Goal: Information Seeking & Learning: Learn about a topic

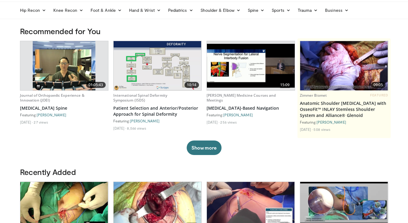
scroll to position [37, 0]
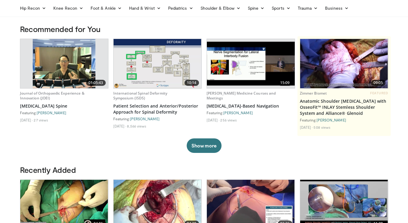
click at [245, 62] on img at bounding box center [251, 64] width 88 height 44
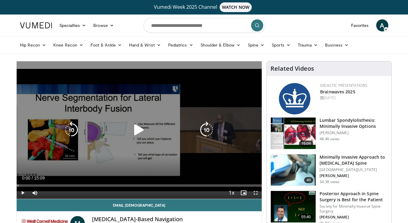
click at [137, 124] on icon "Video Player" at bounding box center [138, 130] width 17 height 17
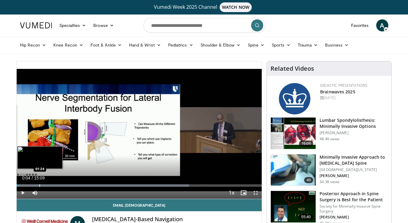
click at [39, 184] on div "Loaded : 70.37% 00:04 01:24" at bounding box center [139, 184] width 245 height 6
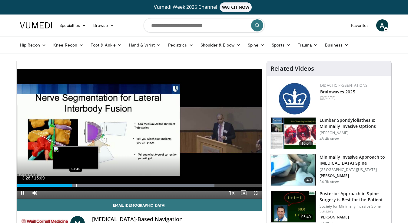
click at [76, 187] on div "Progress Bar" at bounding box center [76, 186] width 1 height 2
click at [84, 185] on div "Progress Bar" at bounding box center [84, 186] width 1 height 2
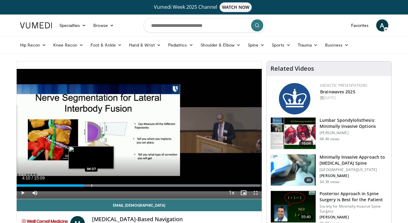
click at [91, 185] on div "Progress Bar" at bounding box center [91, 186] width 1 height 2
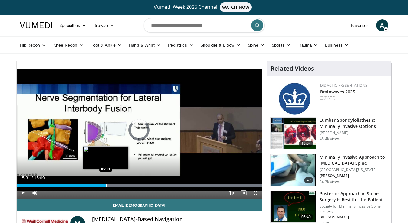
click at [106, 186] on div "Progress Bar" at bounding box center [106, 186] width 1 height 2
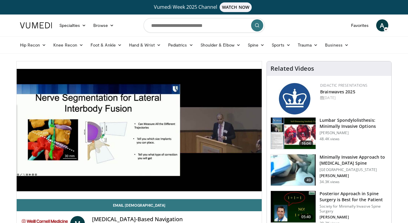
click at [114, 186] on video-js "**********" at bounding box center [139, 130] width 245 height 138
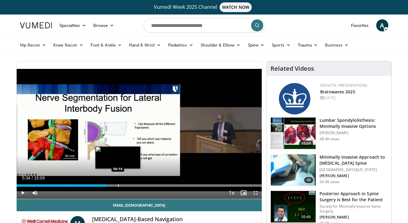
click at [118, 186] on div "Progress Bar" at bounding box center [118, 186] width 1 height 2
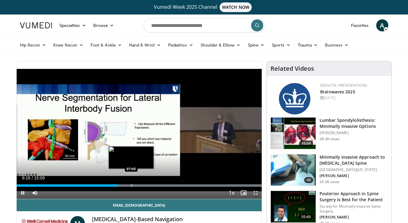
click at [131, 185] on div "Progress Bar" at bounding box center [131, 186] width 1 height 2
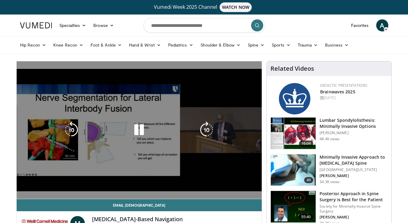
click at [141, 185] on video-js "**********" at bounding box center [139, 130] width 245 height 138
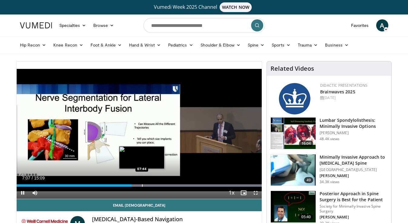
click at [142, 184] on div "Loaded : 99.97% 07:07 07:44" at bounding box center [139, 184] width 245 height 6
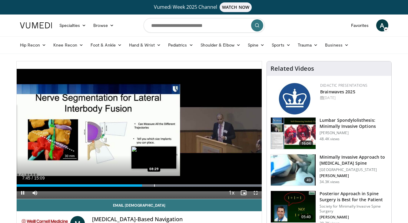
click at [153, 185] on div "Progress Bar" at bounding box center [163, 186] width 196 height 2
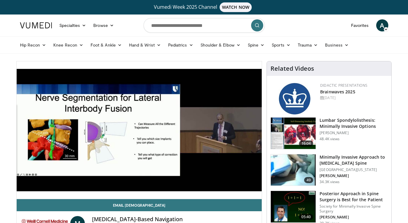
click at [165, 185] on div "10 seconds Tap to unmute" at bounding box center [139, 130] width 245 height 138
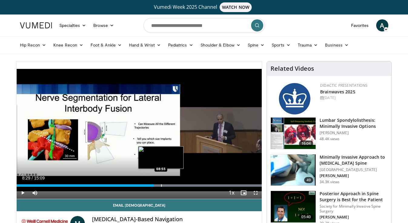
click at [160, 185] on div "Progress Bar" at bounding box center [163, 186] width 196 height 2
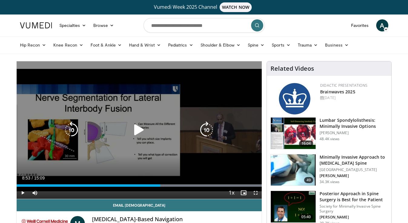
click at [137, 132] on icon "Video Player" at bounding box center [138, 130] width 17 height 17
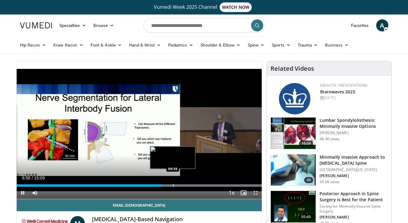
click at [173, 186] on div "Progress Bar" at bounding box center [173, 186] width 1 height 2
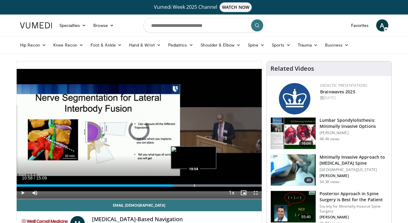
click at [194, 187] on div "Progress Bar" at bounding box center [194, 186] width 1 height 2
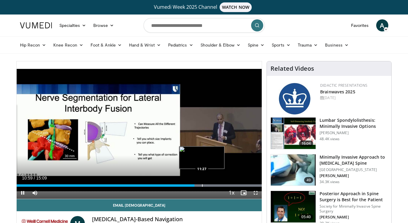
click at [202, 186] on div "Progress Bar" at bounding box center [202, 186] width 1 height 2
click at [218, 186] on div "Progress Bar" at bounding box center [218, 186] width 1 height 2
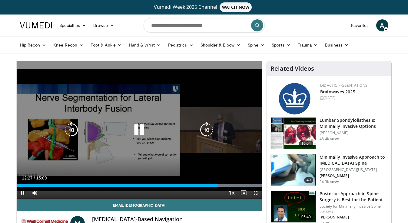
click at [228, 185] on div "Progress Bar" at bounding box center [163, 186] width 196 height 2
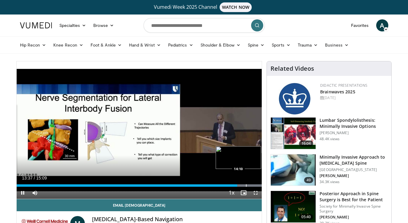
click at [246, 186] on div "Progress Bar" at bounding box center [246, 186] width 1 height 2
click at [253, 186] on div "10 seconds Tap to unmute" at bounding box center [139, 130] width 245 height 138
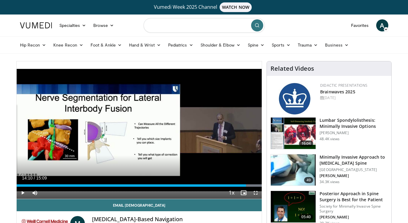
click at [181, 27] on input "Search topics, interventions" at bounding box center [204, 25] width 121 height 15
type input "**********"
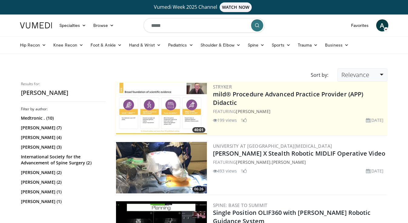
click at [385, 74] on link "Relevance" at bounding box center [362, 74] width 50 height 13
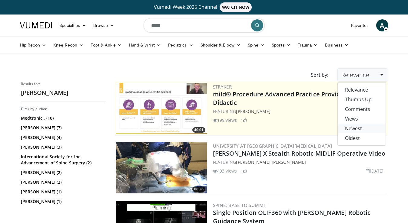
click at [357, 128] on link "Newest" at bounding box center [362, 129] width 48 height 10
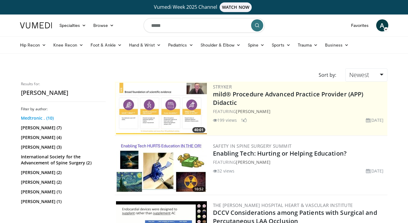
click at [38, 118] on link "Medtronic . (10)" at bounding box center [62, 118] width 83 height 6
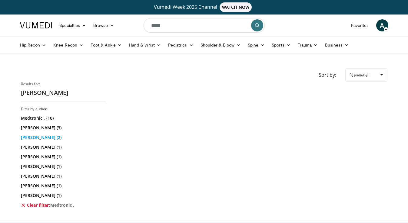
click at [43, 137] on link "[PERSON_NAME] (2)" at bounding box center [62, 138] width 83 height 6
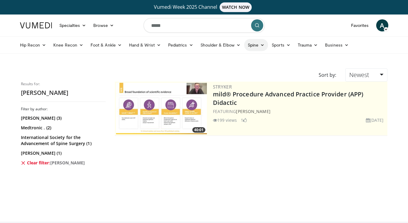
click at [259, 46] on link "Spine" at bounding box center [256, 45] width 24 height 12
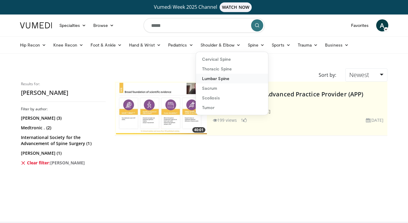
click at [219, 78] on link "Lumbar Spine" at bounding box center [232, 79] width 72 height 10
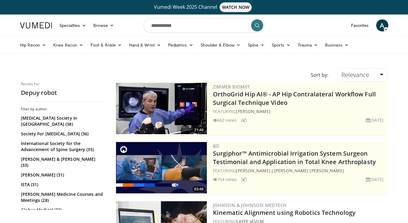
click at [197, 25] on input "**********" at bounding box center [204, 25] width 121 height 15
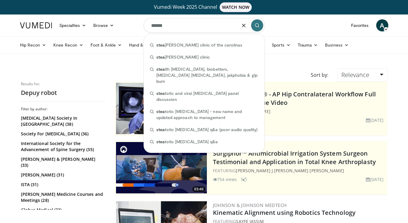
type input "*******"
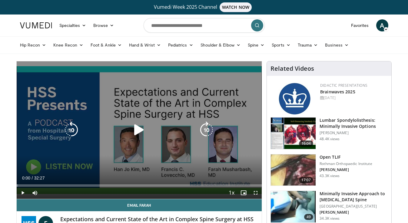
click at [138, 129] on icon "Video Player" at bounding box center [138, 130] width 17 height 17
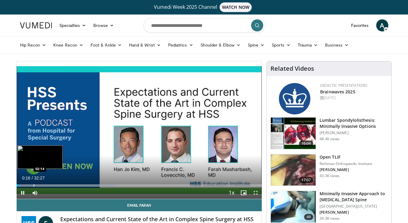
click at [34, 186] on div "Progress Bar" at bounding box center [34, 186] width 1 height 2
click at [48, 186] on div "Progress Bar" at bounding box center [48, 186] width 1 height 2
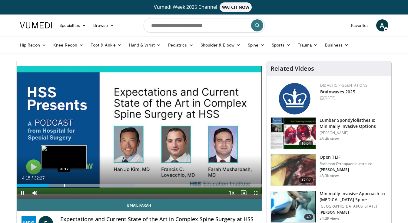
click at [64, 186] on div "Progress Bar" at bounding box center [64, 186] width 1 height 2
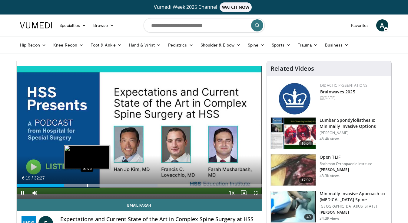
click at [87, 186] on video-js "**********" at bounding box center [139, 130] width 245 height 138
click at [88, 185] on div "Progress Bar" at bounding box center [88, 186] width 1 height 2
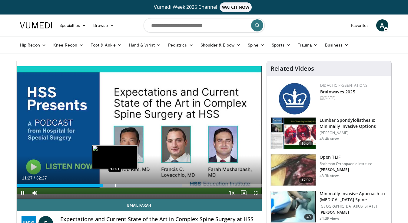
click at [115, 184] on div "Loaded : 67.32% 11:27 13:01" at bounding box center [139, 184] width 245 height 6
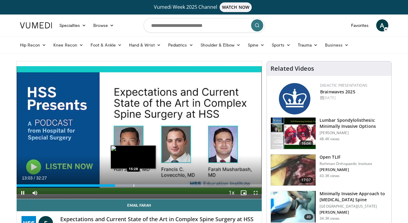
click at [134, 185] on div "Progress Bar" at bounding box center [134, 186] width 1 height 2
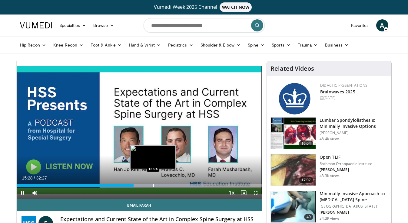
click at [153, 183] on div "Loaded : 77.41% 15:28 18:04" at bounding box center [139, 184] width 245 height 6
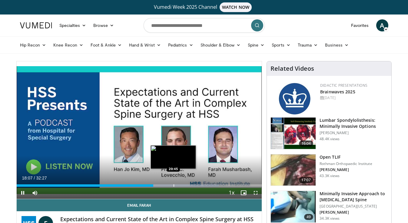
click at [174, 184] on div "Loaded : 82.50% 18:07 20:45" at bounding box center [139, 184] width 245 height 6
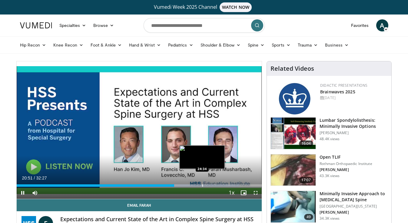
click at [202, 186] on div "Progress Bar" at bounding box center [202, 186] width 1 height 2
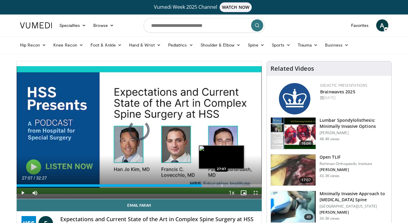
click at [222, 186] on div "Progress Bar" at bounding box center [222, 186] width 1 height 2
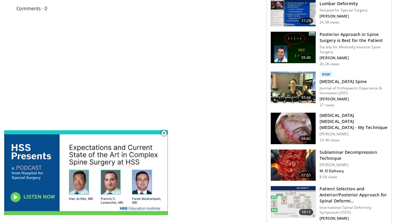
scroll to position [274, 0]
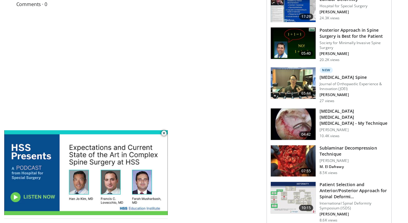
click at [328, 147] on h3 "Sublaminar Decompression Technique" at bounding box center [353, 151] width 68 height 12
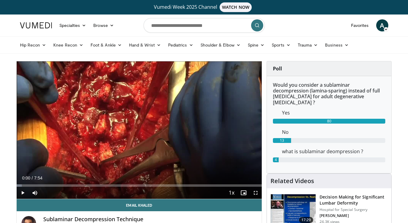
click at [23, 191] on span "Video Player" at bounding box center [23, 193] width 12 height 12
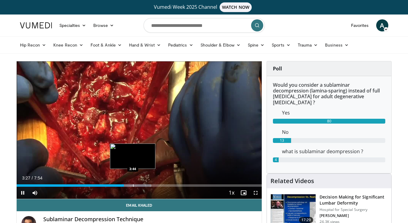
click at [132, 184] on div "Loaded : 54.84% 3:27 3:44" at bounding box center [139, 184] width 245 height 6
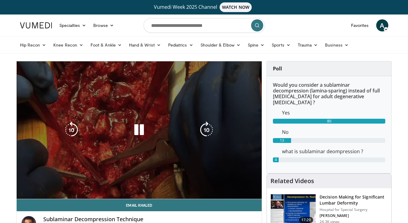
click at [144, 197] on div "Loaded : 63.28% 3:48 4:06" at bounding box center [139, 198] width 245 height 2
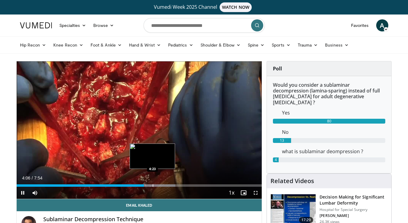
click at [153, 185] on div "Progress Bar" at bounding box center [153, 186] width 1 height 2
click at [163, 185] on div "Progress Bar" at bounding box center [163, 186] width 1 height 2
click at [161, 185] on div "Progress Bar" at bounding box center [161, 186] width 1 height 2
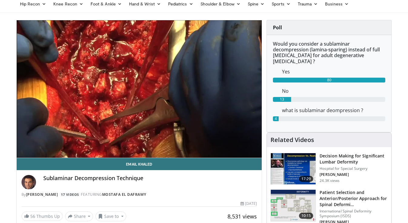
scroll to position [40, 0]
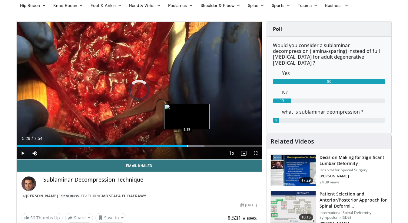
click at [187, 145] on div "Progress Bar" at bounding box center [187, 146] width 1 height 2
click at [198, 146] on div "Progress Bar" at bounding box center [198, 146] width 1 height 2
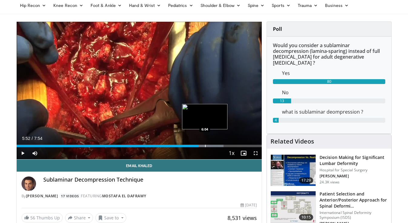
click at [205, 146] on div "Progress Bar" at bounding box center [205, 146] width 1 height 2
click at [213, 146] on div "Progress Bar" at bounding box center [213, 146] width 1 height 2
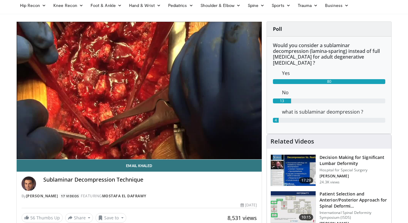
click at [223, 146] on div "10 seconds Tap to unmute" at bounding box center [139, 91] width 245 height 138
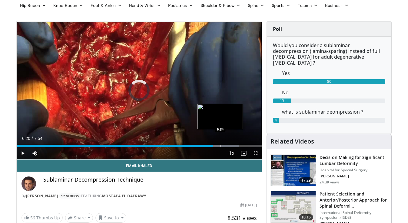
click at [220, 146] on div "Progress Bar" at bounding box center [220, 146] width 1 height 2
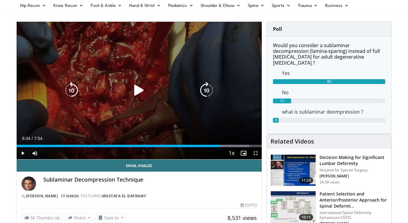
click at [137, 90] on icon "Video Player" at bounding box center [138, 90] width 17 height 17
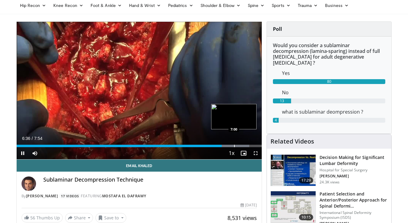
click at [233, 145] on div "Loaded : 94.92% 6:37 7:00" at bounding box center [139, 146] width 245 height 2
click at [243, 146] on div "Progress Bar" at bounding box center [243, 146] width 1 height 2
click at [252, 146] on div "Progress Bar" at bounding box center [252, 146] width 1 height 2
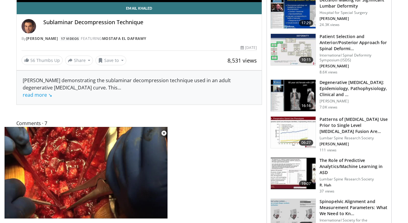
scroll to position [198, 0]
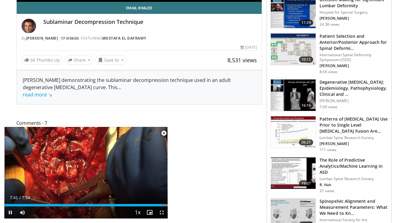
click at [166, 134] on span "Video Player" at bounding box center [164, 133] width 12 height 12
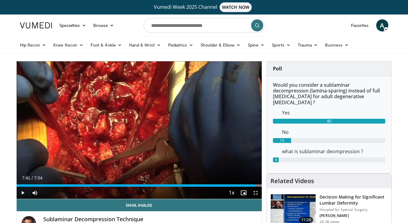
scroll to position [0, 0]
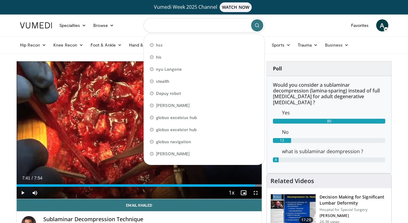
click at [172, 27] on input "Search topics, interventions" at bounding box center [204, 25] width 121 height 15
type input "****"
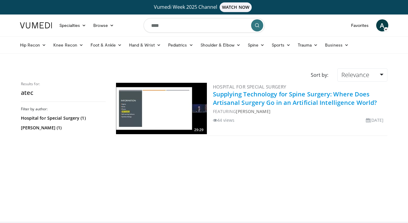
click at [229, 102] on link "Supplying Technology for Spine Surgery: Where Does Artisanal Surgery Go in an A…" at bounding box center [295, 98] width 164 height 17
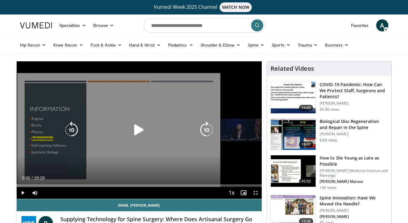
click at [136, 131] on icon "Video Player" at bounding box center [138, 130] width 17 height 17
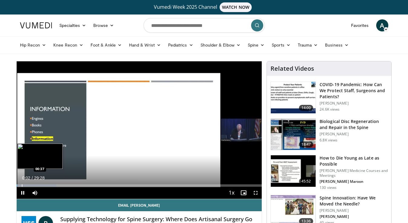
click at [22, 185] on div "Progress Bar" at bounding box center [22, 186] width 1 height 2
click at [33, 186] on div "Progress Bar" at bounding box center [33, 186] width 1 height 2
click at [30, 185] on div "Progress Bar" at bounding box center [30, 186] width 1 height 2
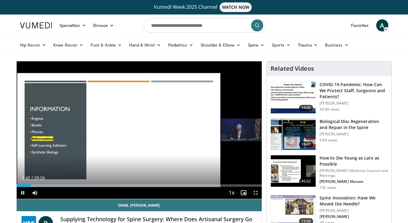
click at [28, 187] on span "Video Player" at bounding box center [23, 193] width 12 height 12
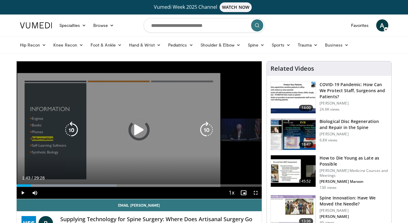
click at [28, 186] on div "01:43" at bounding box center [24, 186] width 15 height 2
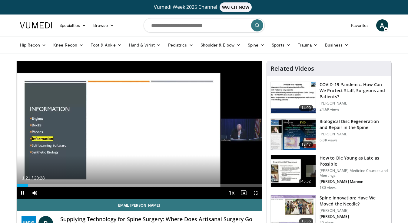
click at [21, 194] on span "Video Player" at bounding box center [23, 193] width 12 height 12
click at [23, 193] on span "Video Player" at bounding box center [23, 193] width 12 height 12
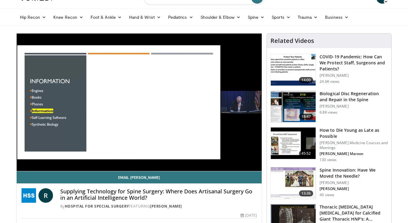
scroll to position [25, 0]
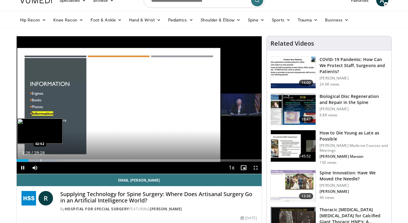
click at [41, 160] on div "Progress Bar" at bounding box center [41, 161] width 1 height 2
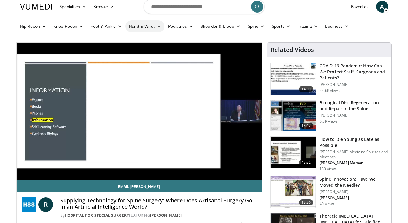
scroll to position [18, 0]
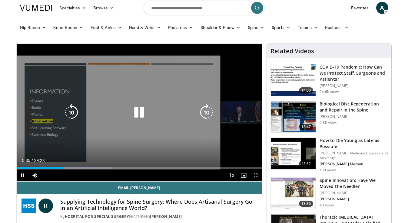
click at [138, 116] on icon "Video Player" at bounding box center [138, 112] width 17 height 17
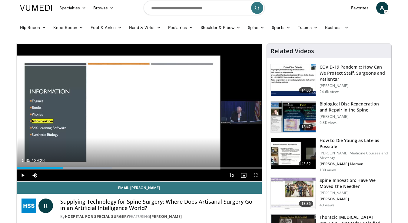
click at [23, 175] on span "Video Player" at bounding box center [23, 176] width 12 height 12
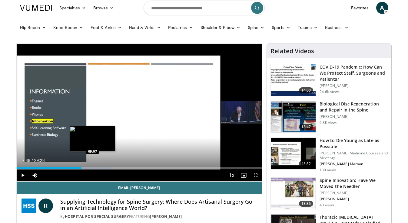
click at [93, 168] on div "Progress Bar" at bounding box center [93, 168] width 1 height 2
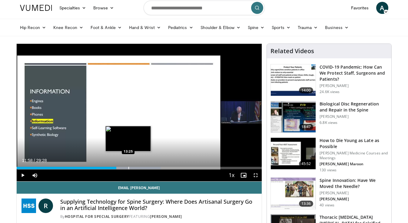
click at [128, 167] on div "Progress Bar" at bounding box center [128, 168] width 1 height 2
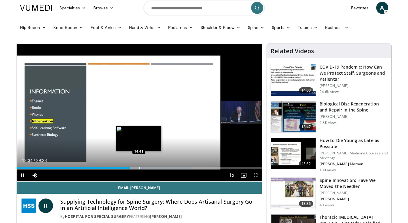
click at [139, 167] on div "Progress Bar" at bounding box center [139, 168] width 1 height 2
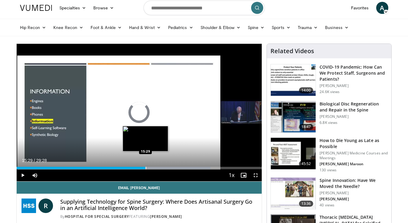
click at [146, 167] on div "Progress Bar" at bounding box center [146, 168] width 1 height 2
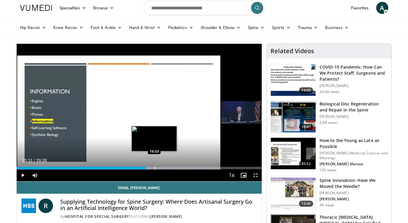
click at [154, 167] on div "Progress Bar" at bounding box center [154, 168] width 1 height 2
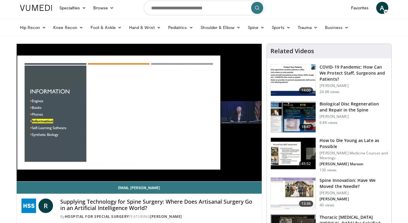
click at [160, 168] on div "10 seconds Tap to unmute" at bounding box center [139, 113] width 245 height 138
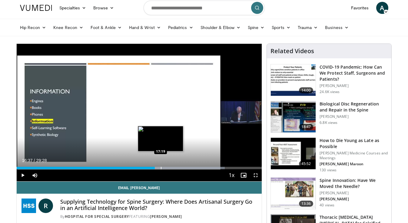
click at [161, 168] on div "Progress Bar" at bounding box center [161, 168] width 1 height 2
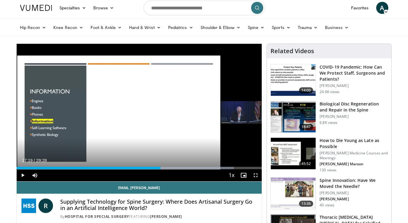
click at [22, 175] on span "Video Player" at bounding box center [23, 176] width 12 height 12
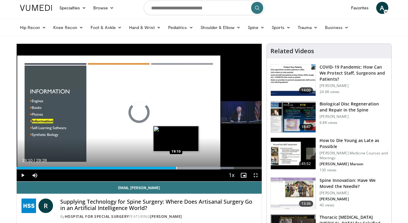
click at [176, 168] on div "Progress Bar" at bounding box center [176, 168] width 1 height 2
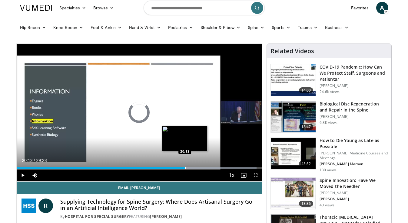
click at [185, 167] on div "Progress Bar" at bounding box center [185, 168] width 1 height 2
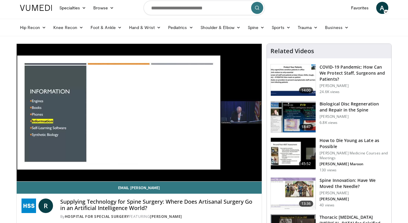
click at [197, 168] on div "10 seconds Tap to unmute" at bounding box center [139, 113] width 245 height 138
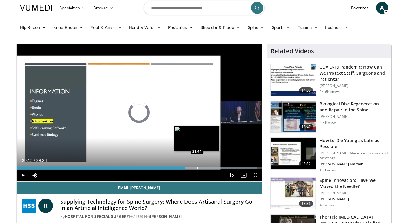
click at [197, 168] on div "Progress Bar" at bounding box center [197, 168] width 1 height 2
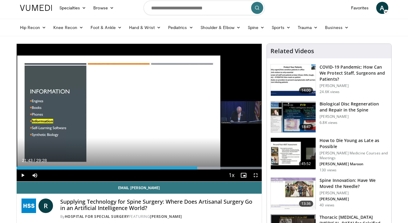
click at [22, 176] on span "Video Player" at bounding box center [23, 176] width 12 height 12
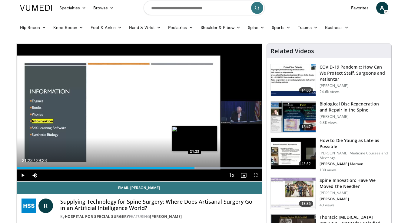
click at [195, 167] on div "Progress Bar" at bounding box center [195, 168] width 1 height 2
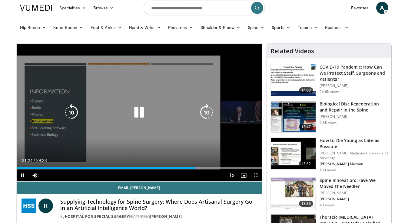
click at [191, 167] on div "21:24" at bounding box center [106, 168] width 178 height 2
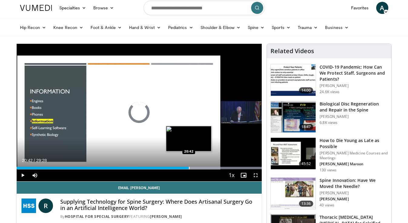
click at [189, 168] on div "Progress Bar" at bounding box center [189, 168] width 1 height 2
click at [185, 168] on div "Progress Bar" at bounding box center [185, 168] width 1 height 2
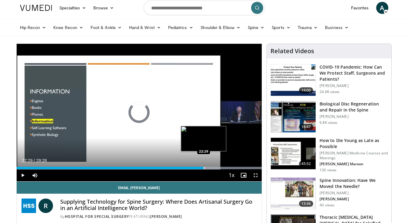
click at [204, 169] on div "Progress Bar" at bounding box center [204, 168] width 1 height 2
click at [211, 167] on video-js "**********" at bounding box center [139, 113] width 245 height 138
click at [210, 169] on div "Progress Bar" at bounding box center [210, 168] width 1 height 2
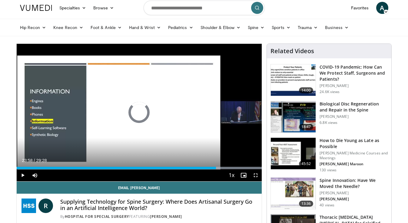
click at [216, 168] on div "Progress Bar" at bounding box center [216, 168] width 1 height 2
click at [212, 168] on div "Progress Bar" at bounding box center [212, 168] width 1 height 2
click at [231, 168] on div "Progress Bar" at bounding box center [231, 168] width 1 height 2
click at [243, 168] on div "Progress Bar" at bounding box center [243, 168] width 1 height 2
click at [257, 168] on div "Progress Bar" at bounding box center [257, 168] width 1 height 2
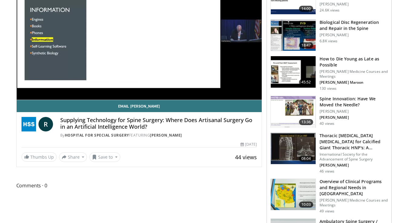
scroll to position [77, 0]
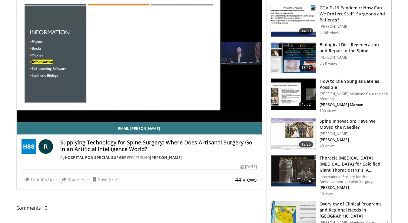
click at [334, 130] on h3 "Spine Innovation: Have We Moved the Needle?" at bounding box center [353, 124] width 68 height 12
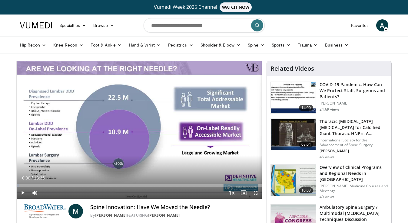
click at [23, 192] on span "Video Player" at bounding box center [23, 193] width 12 height 12
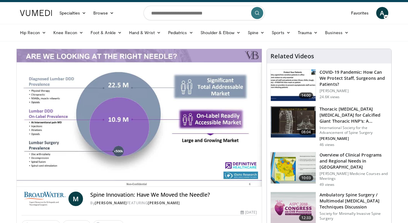
scroll to position [17, 0]
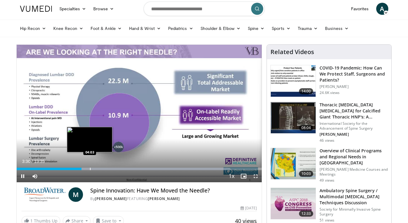
click at [90, 169] on div "Progress Bar" at bounding box center [90, 169] width 1 height 2
click at [87, 170] on div "Progress Bar" at bounding box center [87, 169] width 1 height 2
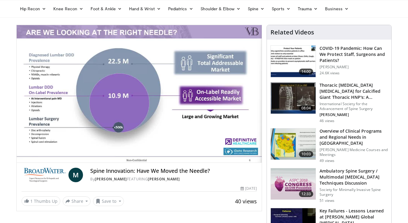
scroll to position [38, 0]
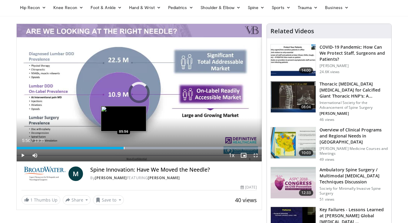
click at [124, 147] on div "Progress Bar" at bounding box center [124, 148] width 1 height 2
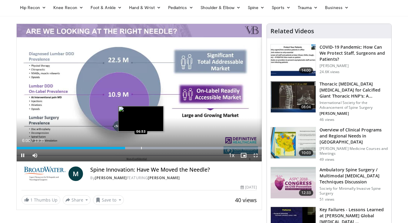
click at [141, 148] on div "Progress Bar" at bounding box center [141, 148] width 1 height 2
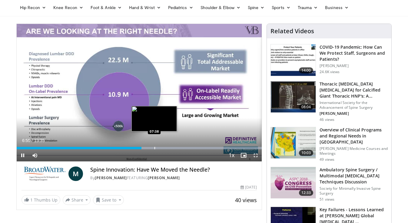
click at [154, 147] on div "Progress Bar" at bounding box center [154, 148] width 1 height 2
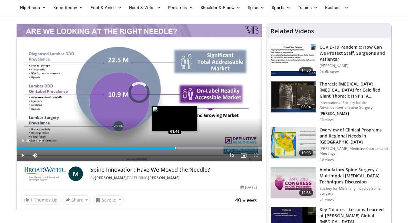
click at [175, 145] on div "Loaded : 99.98% 07:39 08:46" at bounding box center [139, 147] width 245 height 6
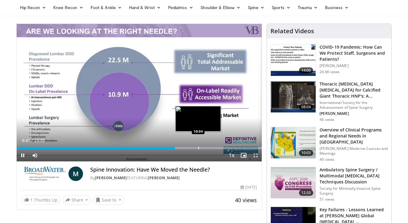
click at [199, 147] on div "Progress Bar" at bounding box center [198, 148] width 1 height 2
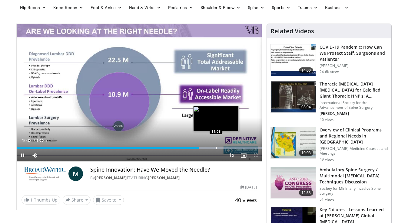
click at [216, 149] on div "Progress Bar" at bounding box center [216, 148] width 1 height 2
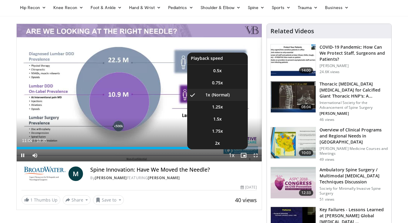
click at [233, 150] on button "Playback Rate" at bounding box center [231, 156] width 12 height 12
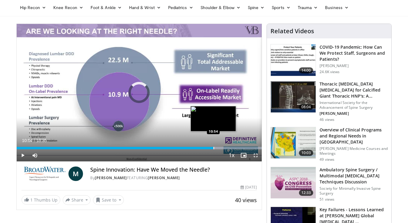
click at [213, 148] on div "Progress Bar" at bounding box center [213, 148] width 1 height 2
click at [207, 148] on div "Progress Bar" at bounding box center [207, 148] width 1 height 2
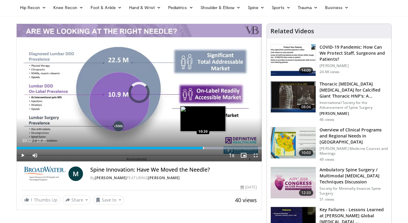
click at [203, 148] on div "10:19" at bounding box center [110, 148] width 186 height 2
click at [196, 148] on div "09:58" at bounding box center [107, 148] width 180 height 2
